Goal: Information Seeking & Learning: Learn about a topic

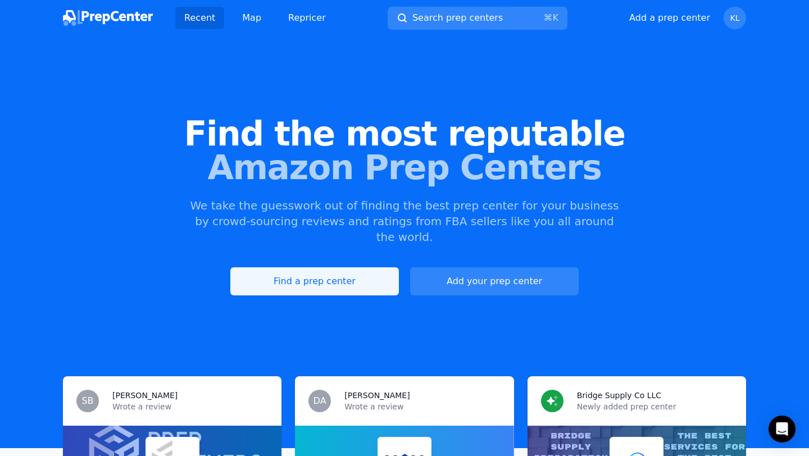
click at [320, 267] on link "Find a prep center" at bounding box center [314, 281] width 169 height 28
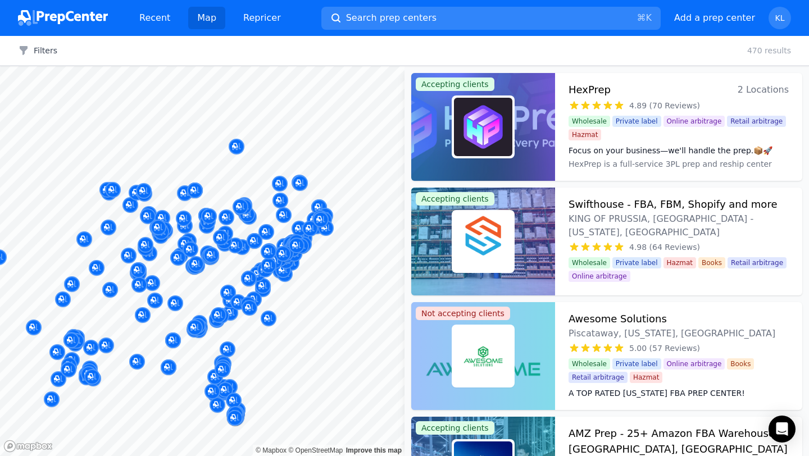
drag, startPoint x: 304, startPoint y: 271, endPoint x: 194, endPoint y: 275, distance: 110.2
click at [194, 275] on button "Map marker" at bounding box center [195, 267] width 16 height 17
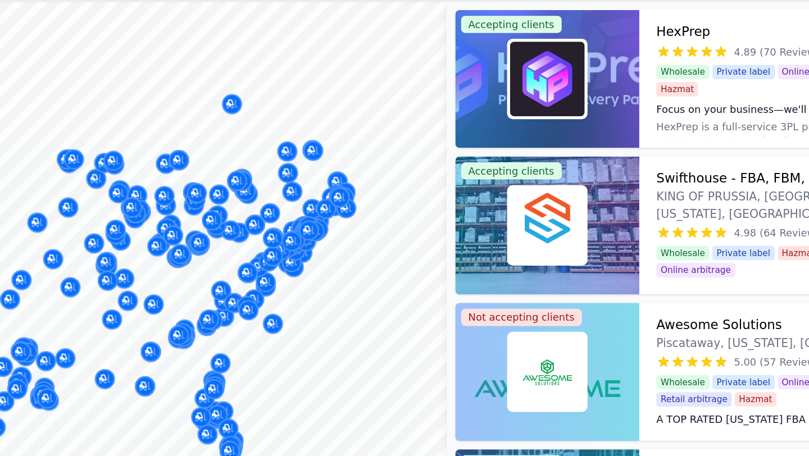
click at [253, 299] on div at bounding box center [250, 296] width 216 height 9
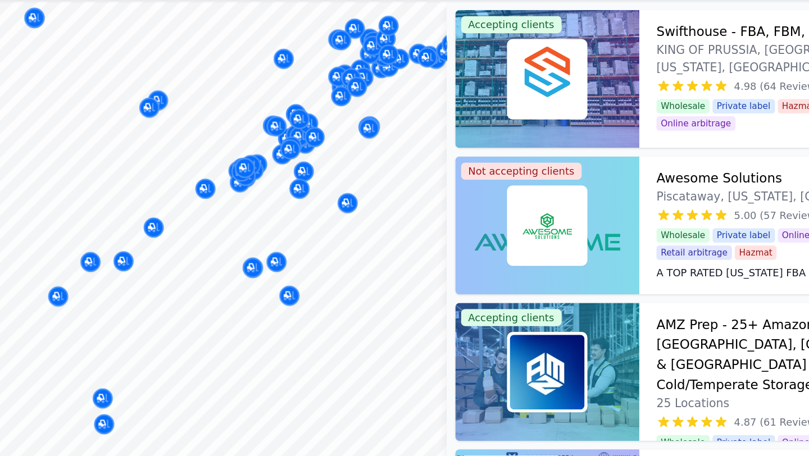
click at [267, 233] on body "Recent Map Repricer Search prep centers ⌘ K Open main menu Add a prep center Op…" at bounding box center [404, 228] width 809 height 456
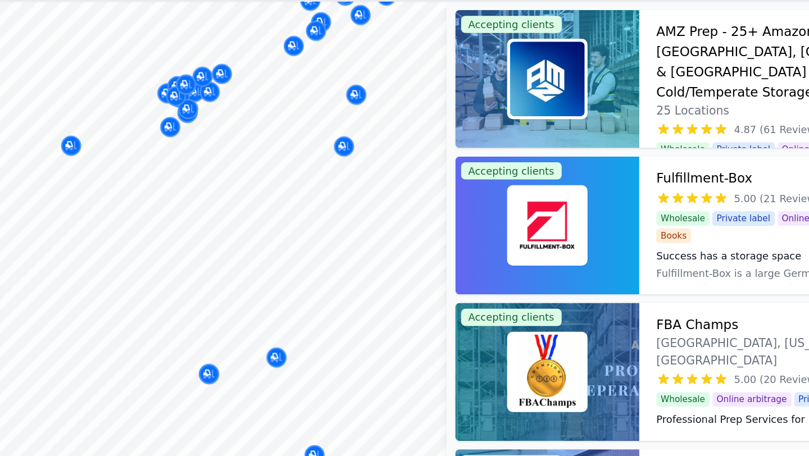
click at [281, 181] on body "Recent Map Repricer Search prep centers ⌘ K Open main menu Add a prep center Op…" at bounding box center [404, 228] width 809 height 456
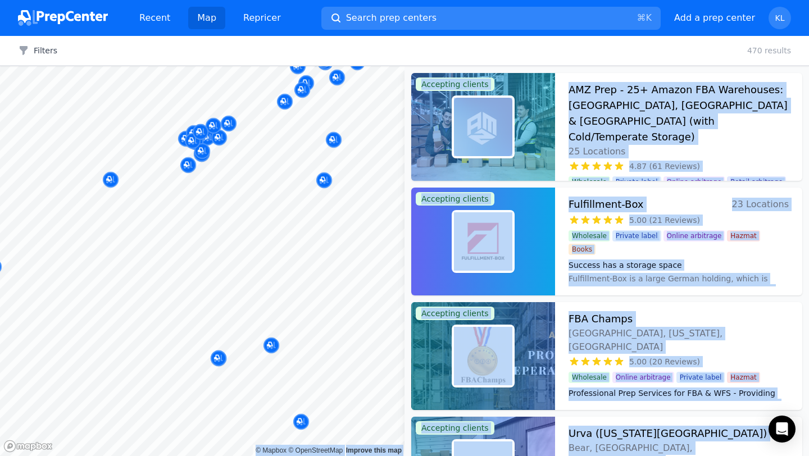
click at [177, 194] on body "Recent Map Repricer Search prep centers ⌘ K Open main menu Add a prep center Op…" at bounding box center [404, 228] width 809 height 456
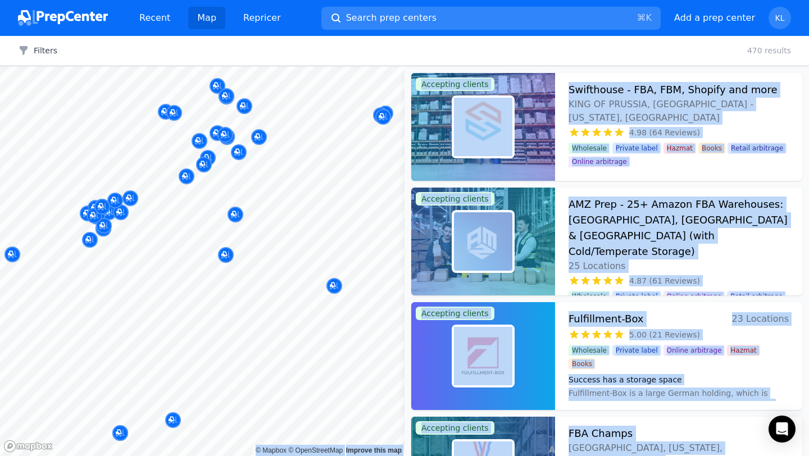
click at [162, 110] on div at bounding box center [229, 111] width 216 height 9
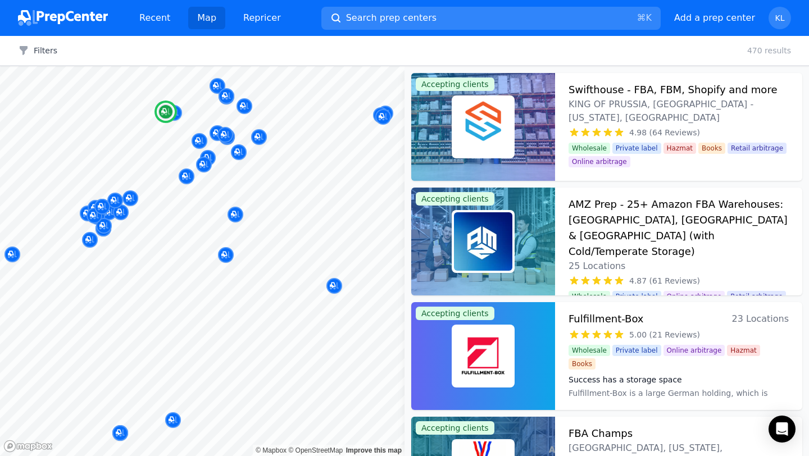
click at [614, 111] on div "Swifthouse - FBA, FBM, Shopify and more KING OF PRUSSIA, PA - Pennsylvania, US …" at bounding box center [678, 127] width 247 height 108
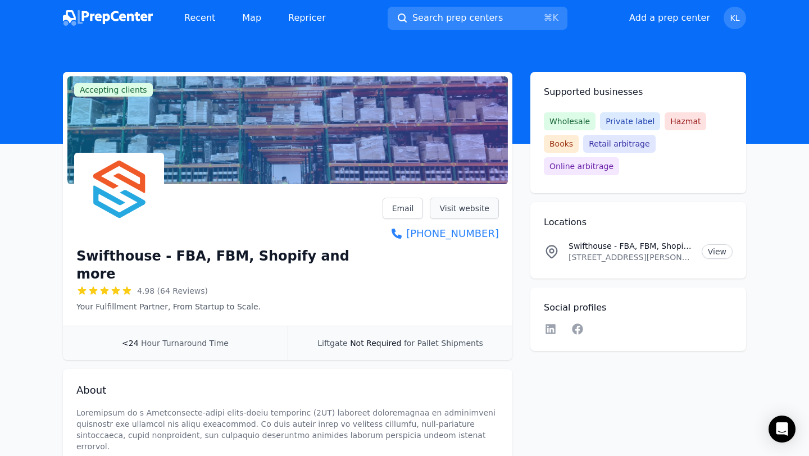
click at [463, 204] on link "Visit website" at bounding box center [464, 208] width 69 height 21
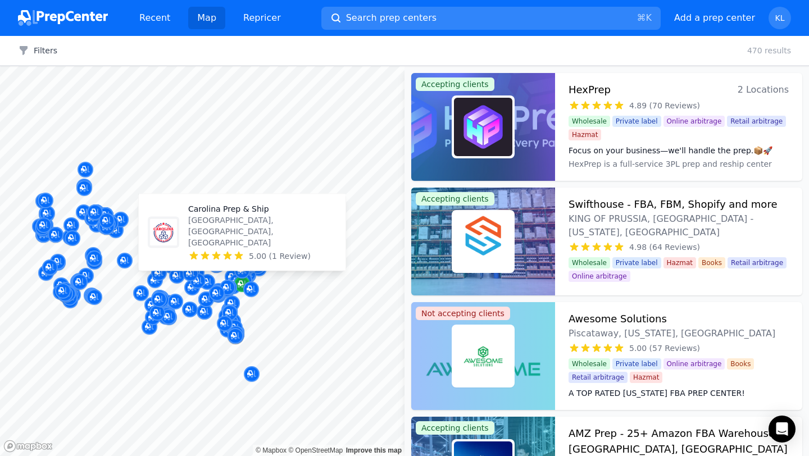
click at [241, 281] on icon "Map marker" at bounding box center [241, 284] width 6 height 6
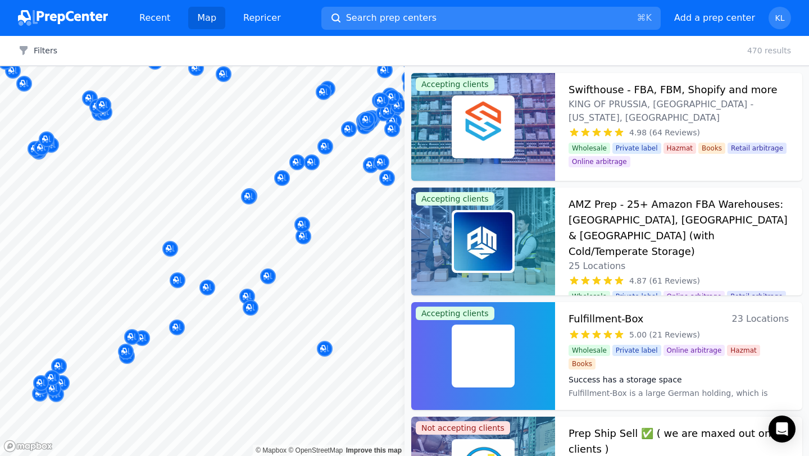
click at [154, 253] on div at bounding box center [242, 257] width 216 height 9
click at [231, 228] on body "Recent Map Repricer Search prep centers ⌘ K Open main menu Add a prep center Op…" at bounding box center [404, 228] width 809 height 456
drag, startPoint x: 352, startPoint y: 205, endPoint x: 222, endPoint y: 233, distance: 132.8
click at [222, 233] on body "Recent Map Repricer Search prep centers ⌘ K Open main menu Add a prep center Op…" at bounding box center [404, 228] width 809 height 456
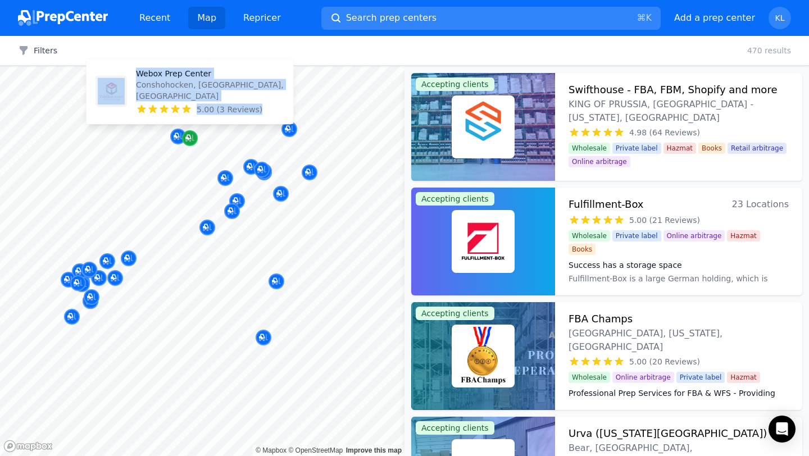
click at [193, 142] on icon "Map marker" at bounding box center [189, 138] width 9 height 11
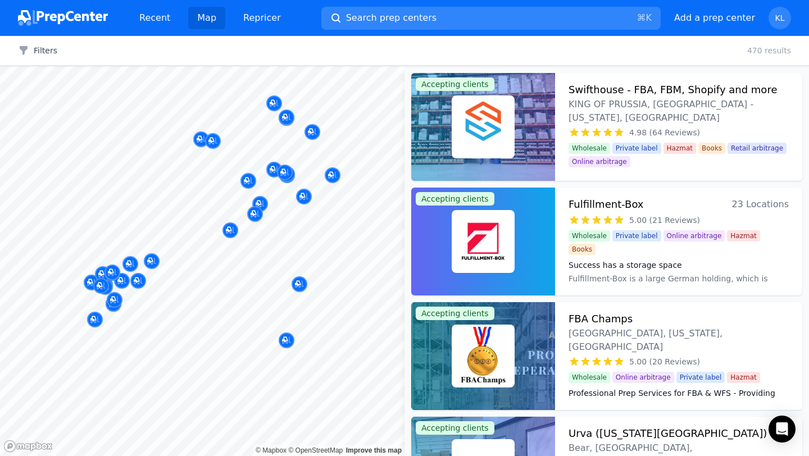
click at [247, 181] on div at bounding box center [167, 177] width 216 height 9
click at [246, 178] on div at bounding box center [167, 177] width 216 height 9
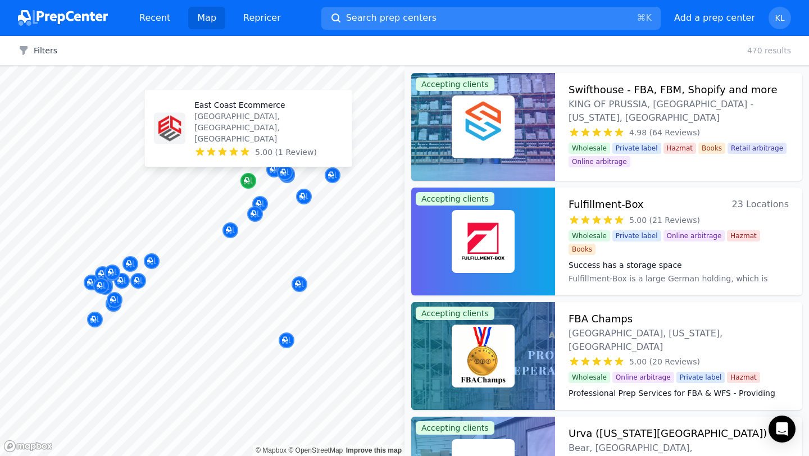
click at [247, 184] on icon "Map marker" at bounding box center [248, 180] width 9 height 11
click at [247, 143] on p "[GEOGRAPHIC_DATA], [GEOGRAPHIC_DATA], [GEOGRAPHIC_DATA]" at bounding box center [268, 128] width 148 height 34
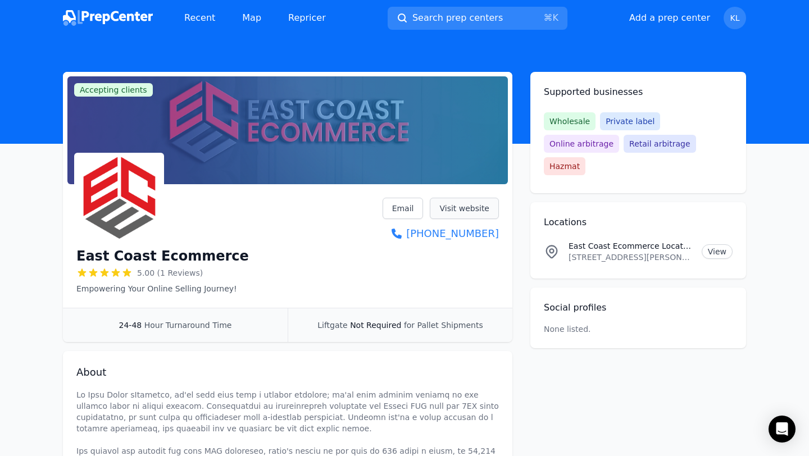
click at [479, 211] on link "Visit website" at bounding box center [464, 208] width 69 height 21
click at [482, 207] on link "Visit website" at bounding box center [464, 208] width 69 height 21
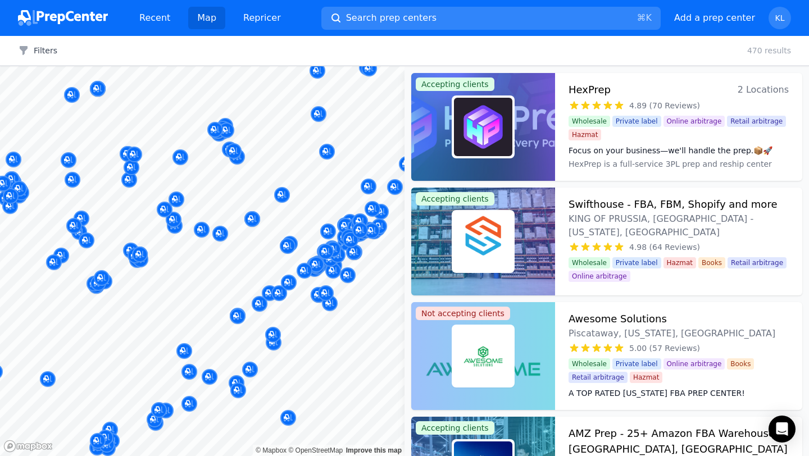
click at [217, 234] on div at bounding box center [213, 237] width 216 height 9
click at [219, 234] on div at bounding box center [213, 237] width 216 height 9
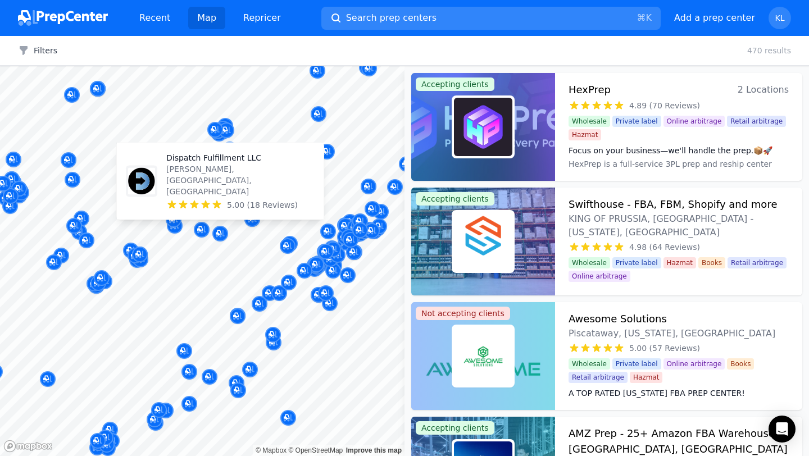
click at [230, 192] on p "[PERSON_NAME], [GEOGRAPHIC_DATA], [GEOGRAPHIC_DATA]" at bounding box center [240, 180] width 148 height 34
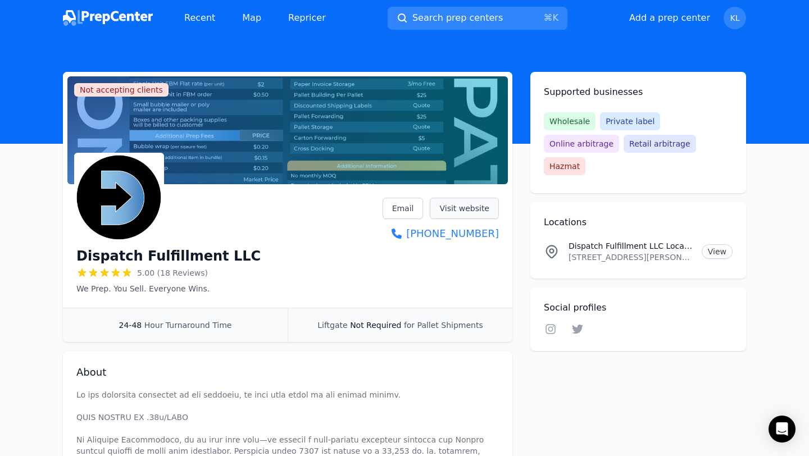
click at [441, 216] on link "Visit website" at bounding box center [464, 208] width 69 height 21
